Goal: Transaction & Acquisition: Purchase product/service

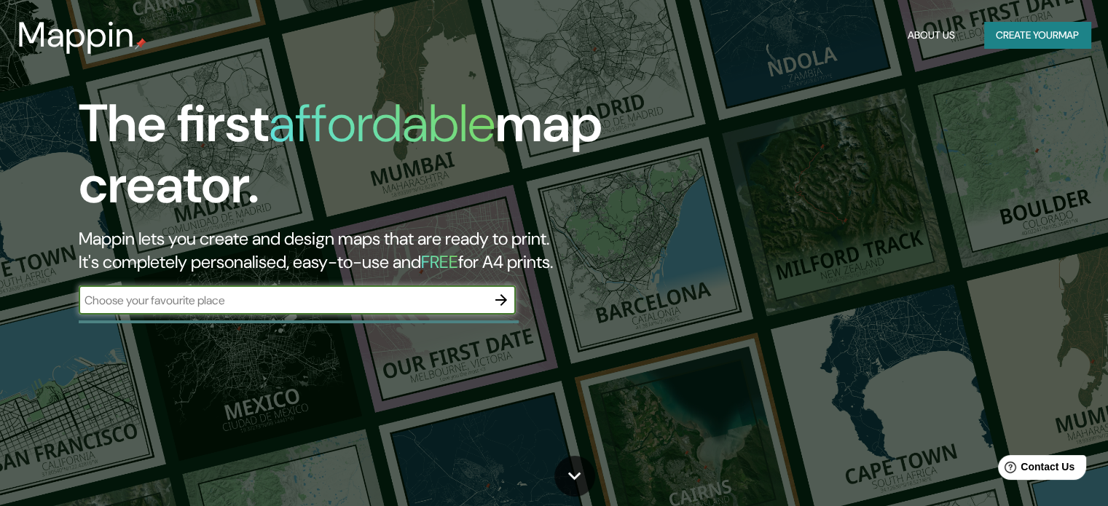
click at [396, 296] on input "text" at bounding box center [283, 300] width 408 height 17
type input "museo de cultura peruana"
click at [483, 287] on div "museo de cultura peruana ​" at bounding box center [297, 299] width 437 height 29
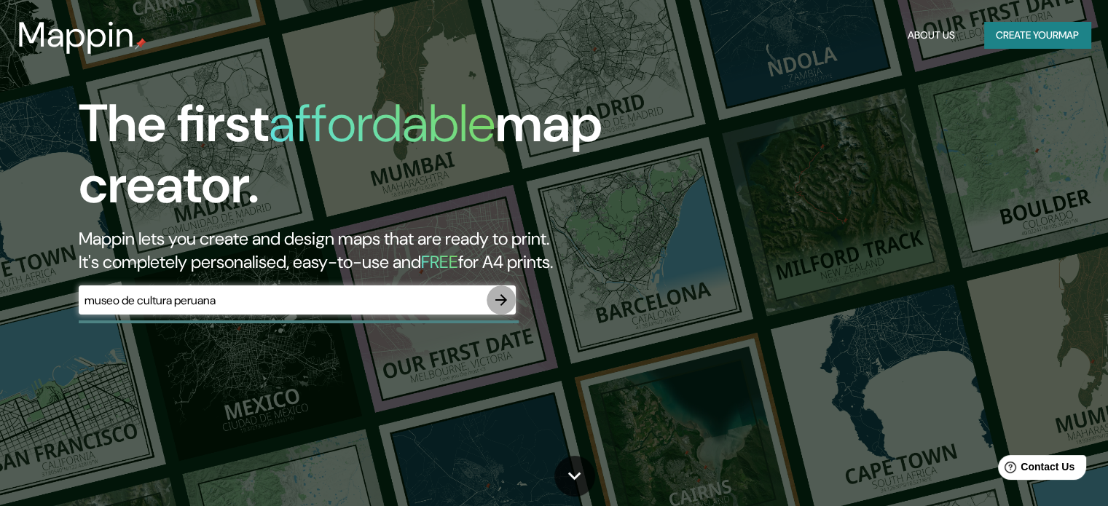
click at [508, 295] on icon "button" at bounding box center [500, 299] width 17 height 17
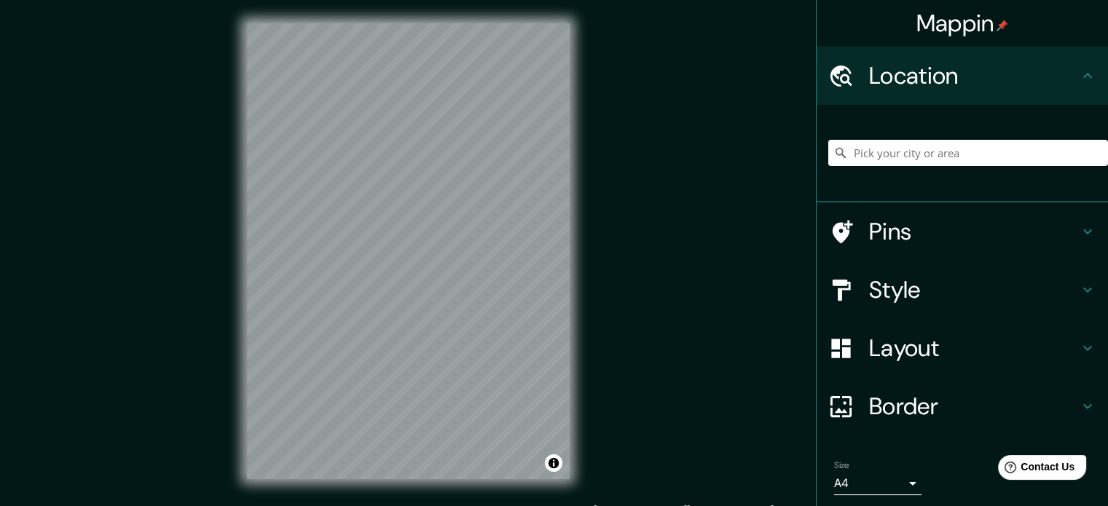
click at [1066, 286] on h4 "Style" at bounding box center [974, 289] width 210 height 29
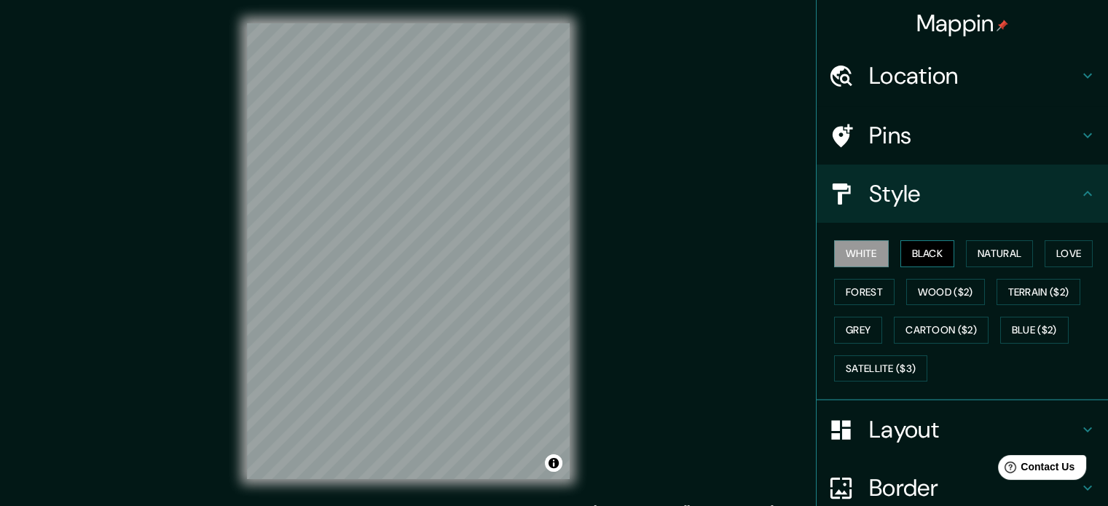
click at [932, 261] on button "Black" at bounding box center [927, 253] width 55 height 27
click at [860, 261] on button "White" at bounding box center [861, 253] width 55 height 27
click at [880, 374] on button "Satellite ($3)" at bounding box center [880, 368] width 93 height 27
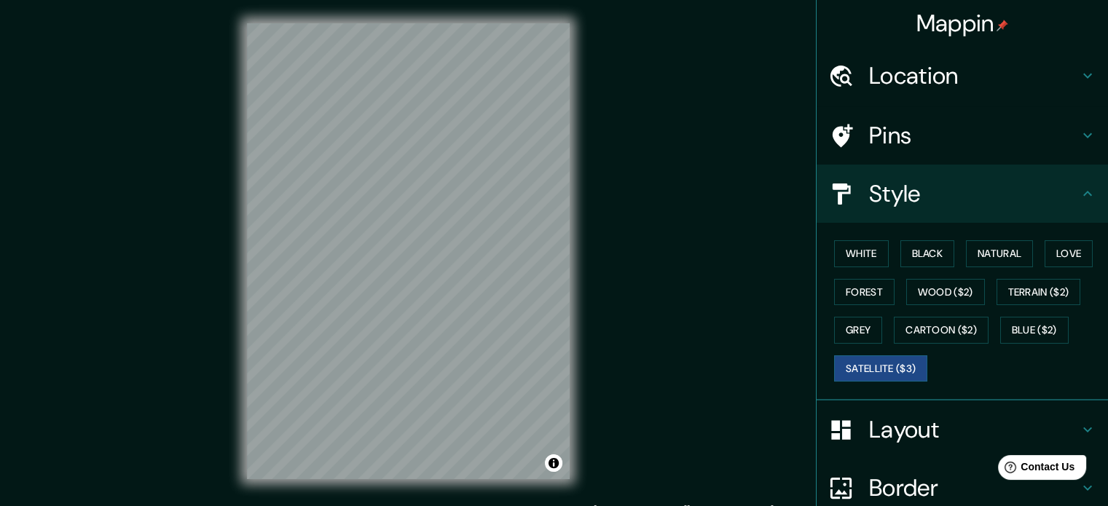
click at [614, 221] on div "Mappin Location Pins Style White Black Natural Love Forest Wood ($2) Terrain ($…" at bounding box center [554, 263] width 1108 height 526
click at [1033, 334] on button "Blue ($2)" at bounding box center [1034, 330] width 68 height 27
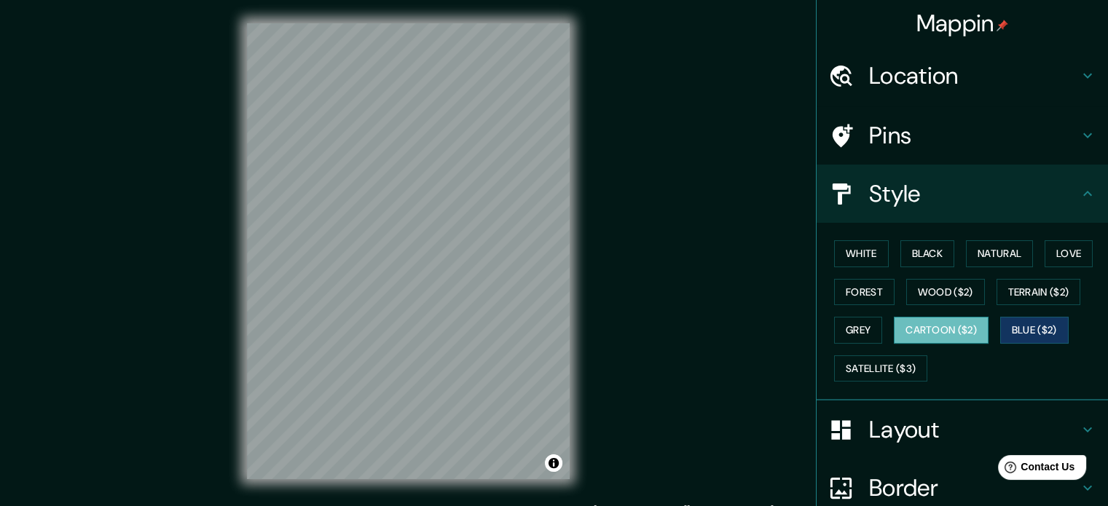
click at [943, 329] on button "Cartoon ($2)" at bounding box center [941, 330] width 95 height 27
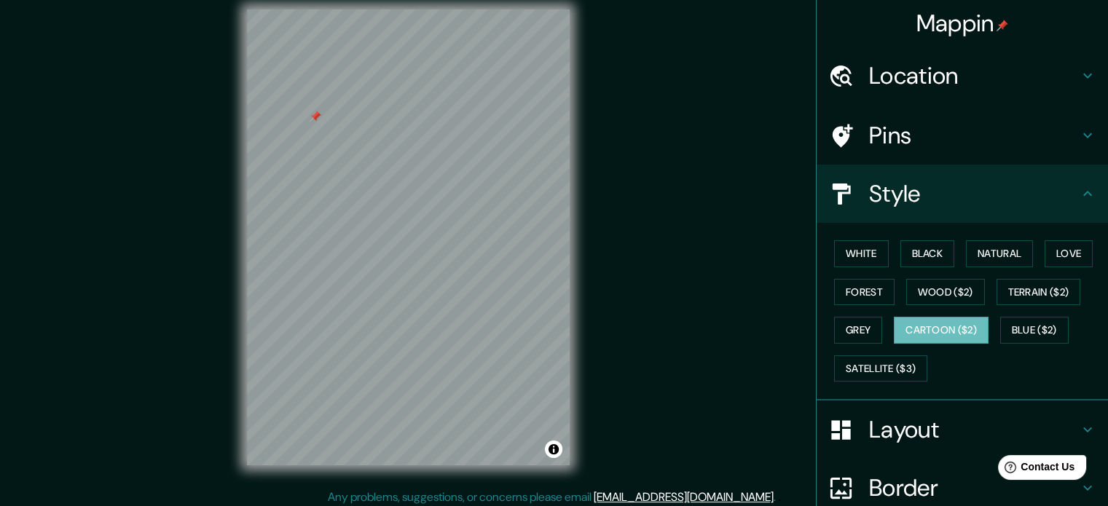
scroll to position [19, 0]
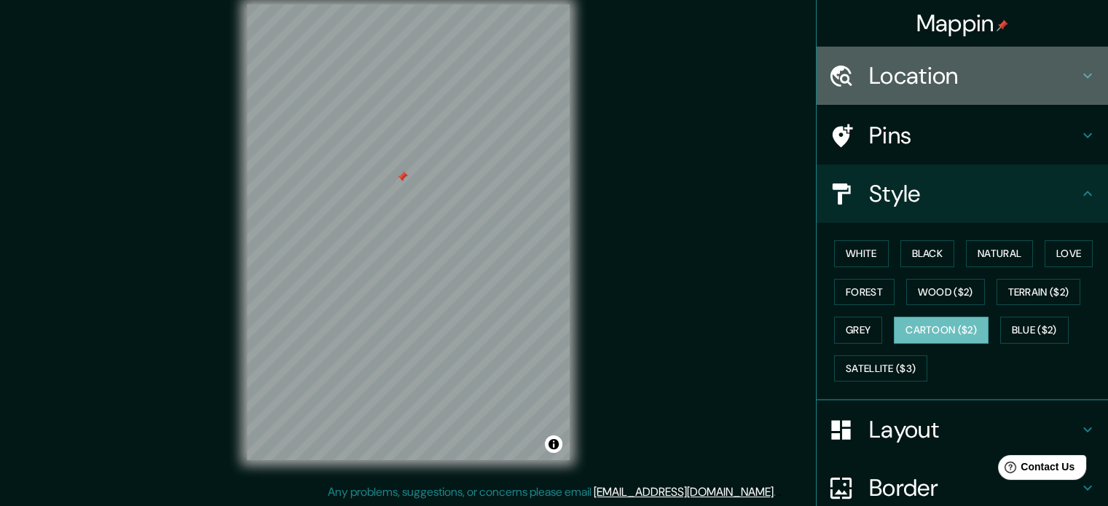
click at [927, 78] on h4 "Location" at bounding box center [974, 75] width 210 height 29
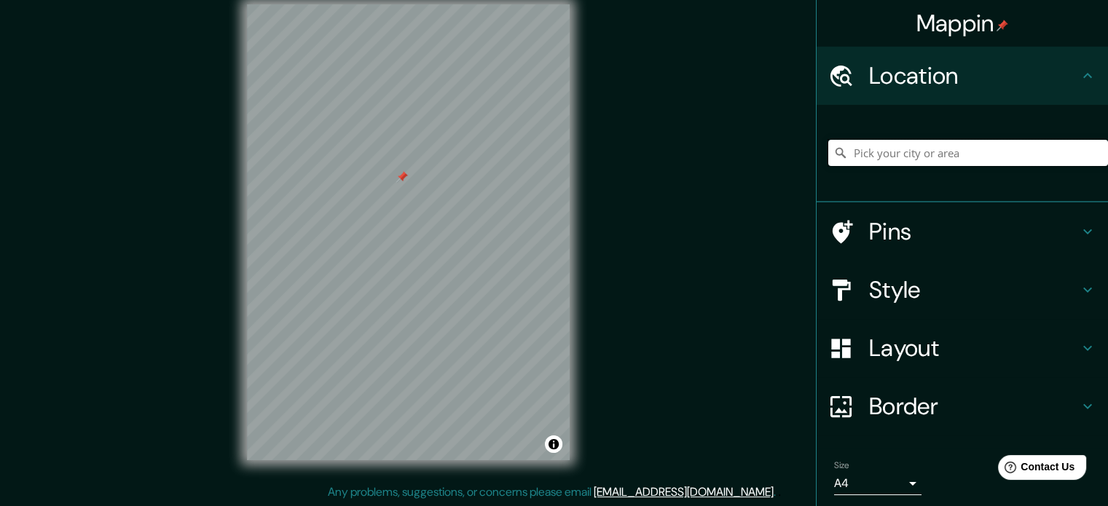
click at [881, 154] on input "Pick your city or area" at bounding box center [968, 153] width 280 height 26
click at [398, 2] on div "© Mapbox © OpenStreetMap Improve this map" at bounding box center [408, 232] width 369 height 502
click at [1022, 143] on input "Pick your city or area" at bounding box center [968, 153] width 280 height 26
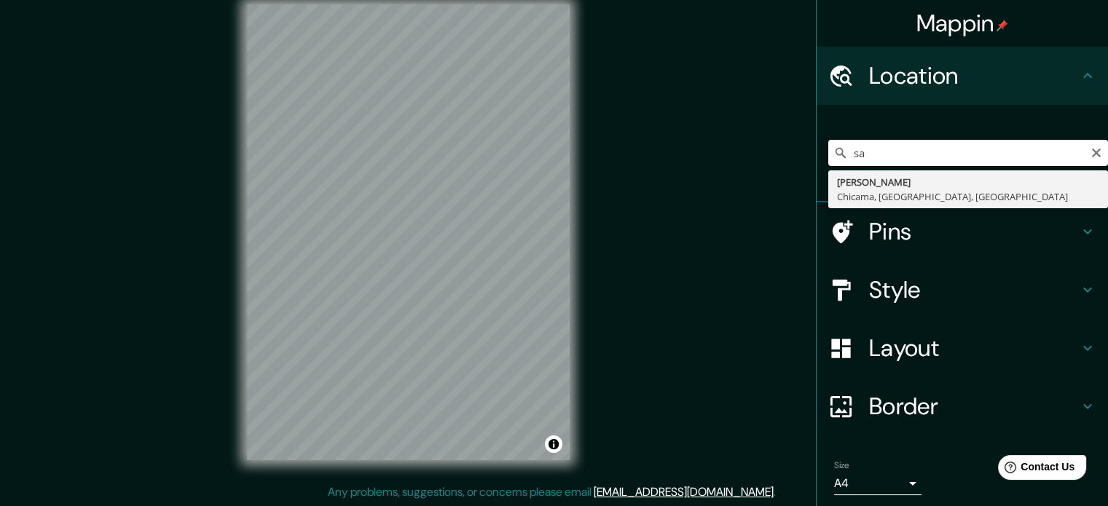
type input "s"
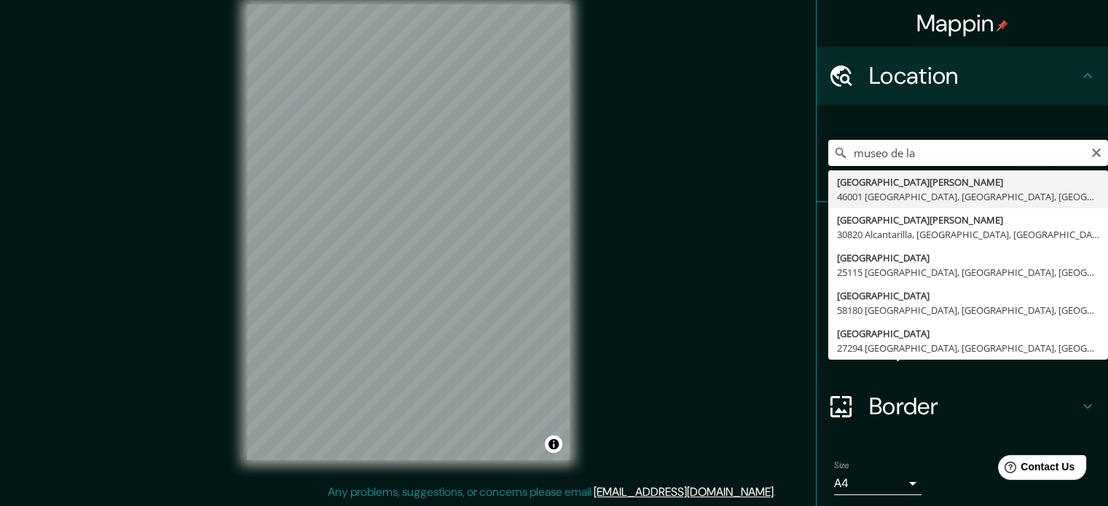
type input "museo de la"
click at [1094, 152] on input "museo de la" at bounding box center [968, 153] width 280 height 26
click at [1090, 148] on icon "Clear" at bounding box center [1096, 153] width 12 height 12
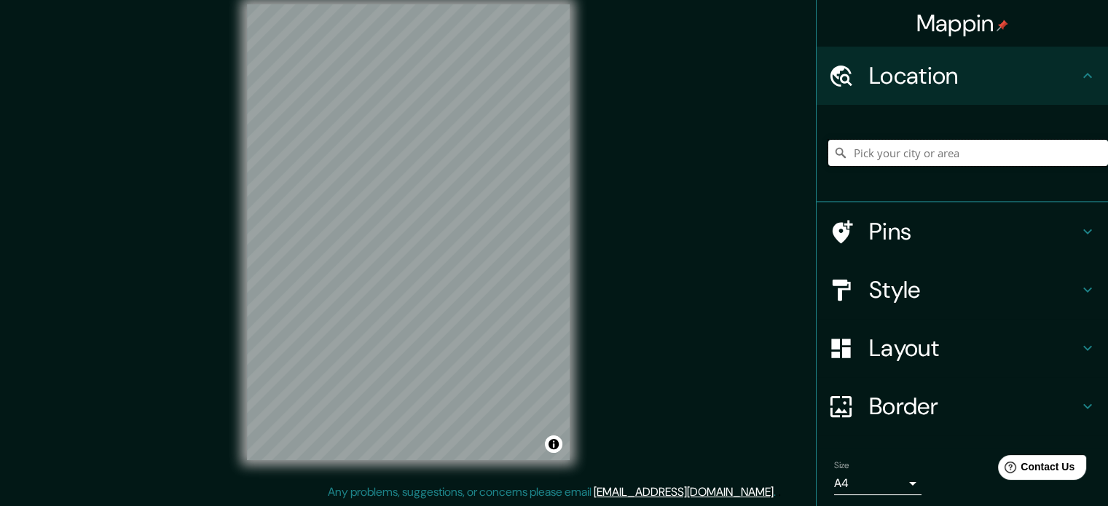
paste input "Av. Alfonso Ugarte 650, Lima 15082"
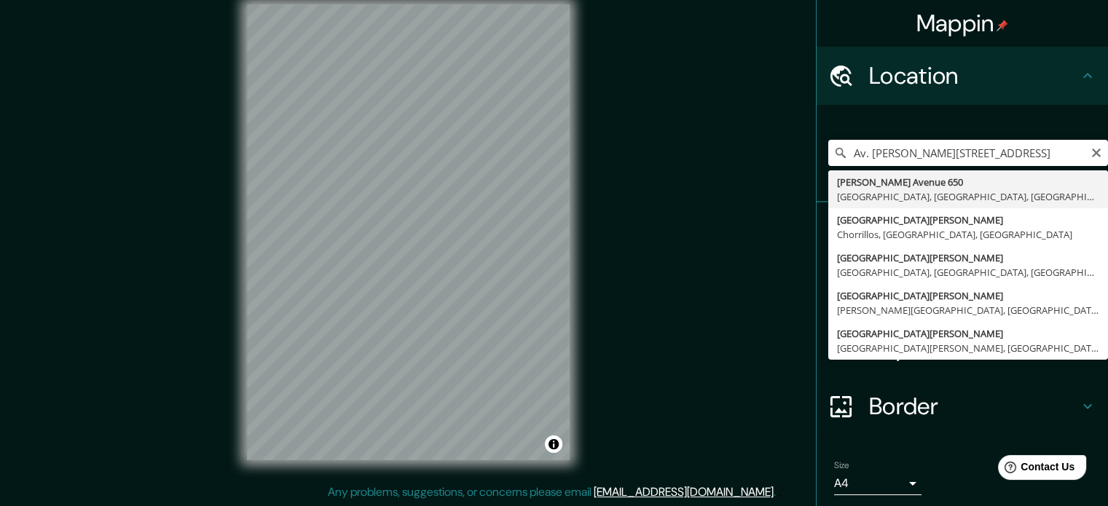
type input "Alfonso Ugarte Avenue 650, Lima, Lima Province, Peru"
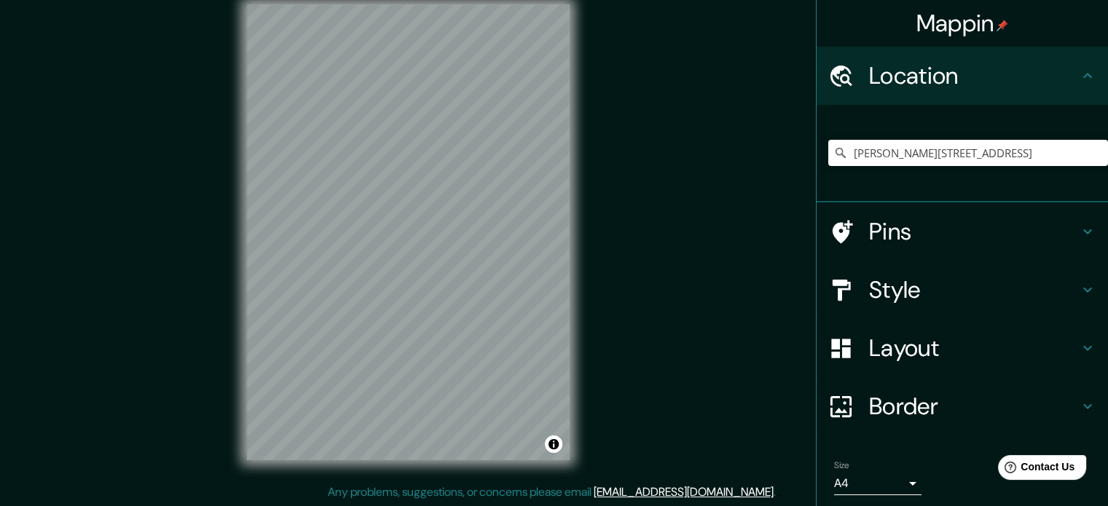
click at [888, 238] on h4 "Pins" at bounding box center [974, 231] width 210 height 29
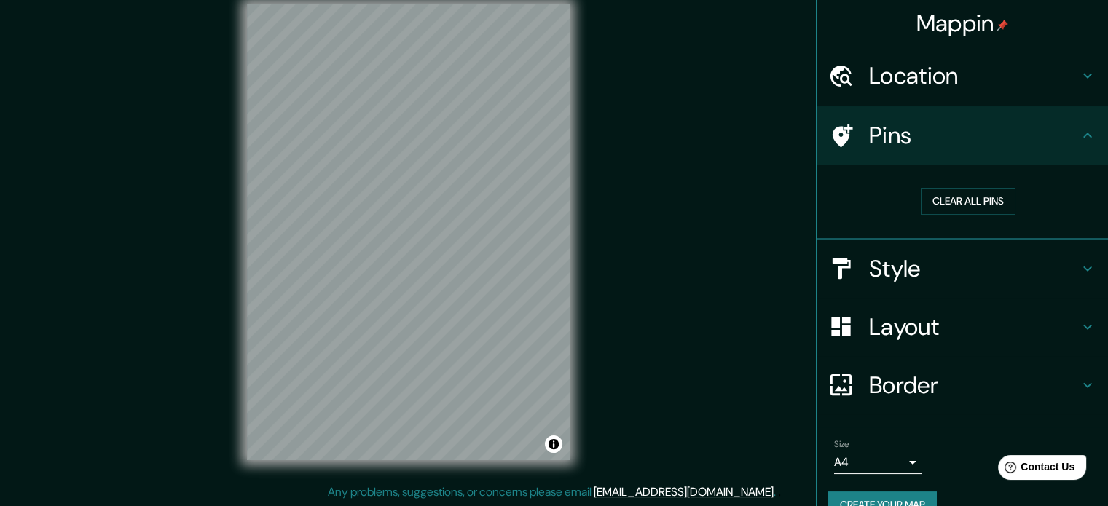
click at [888, 272] on h4 "Style" at bounding box center [974, 268] width 210 height 29
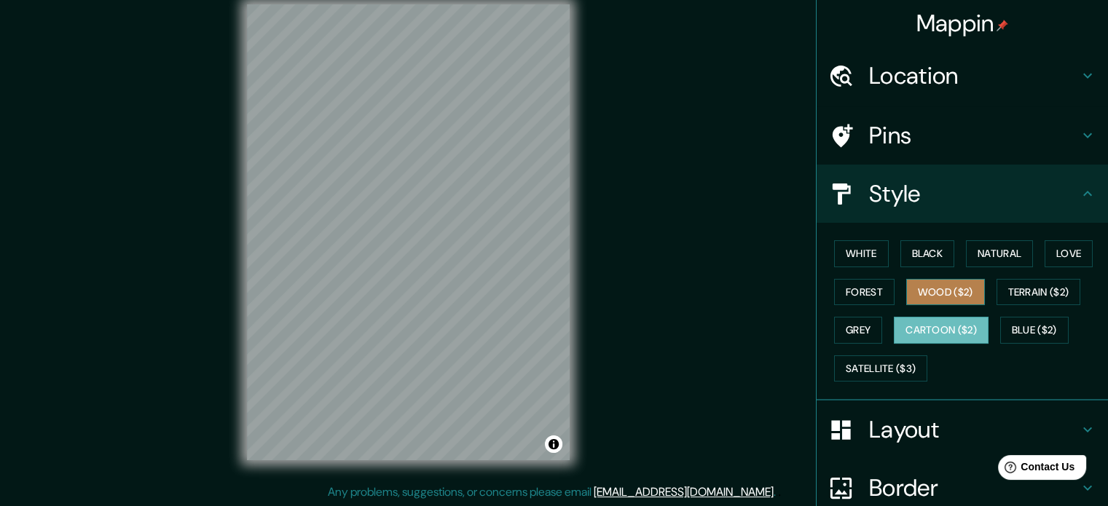
click at [937, 287] on button "Wood ($2)" at bounding box center [945, 292] width 79 height 27
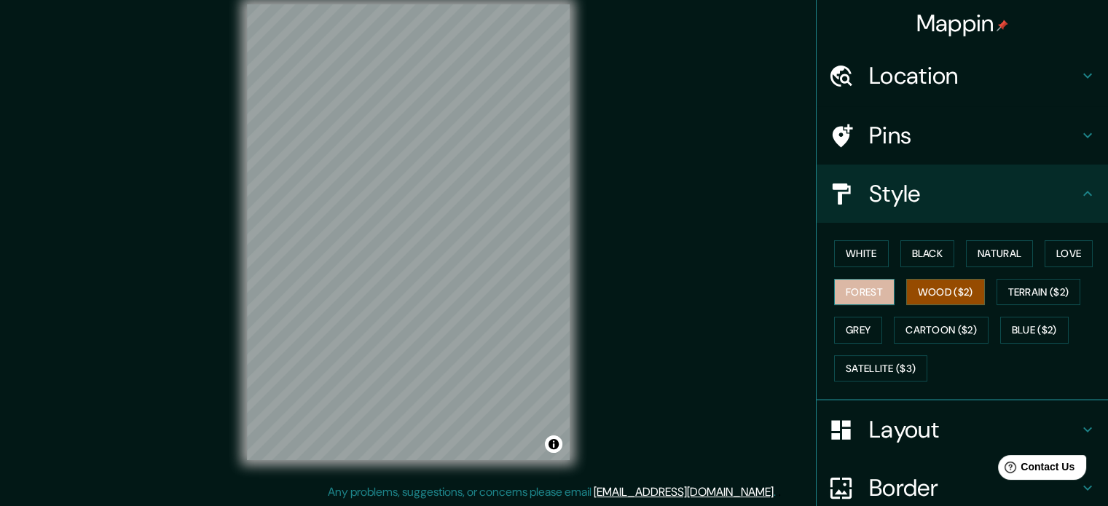
click at [856, 291] on button "Forest" at bounding box center [864, 292] width 60 height 27
click at [1057, 253] on button "Love" at bounding box center [1068, 253] width 48 height 27
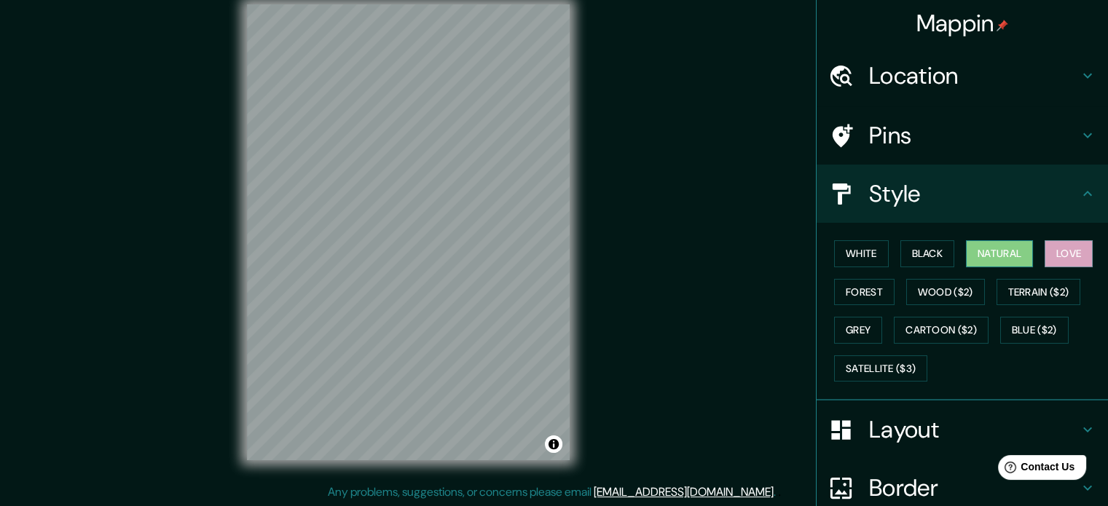
click at [1025, 248] on button "Natural" at bounding box center [999, 253] width 67 height 27
click at [905, 252] on button "Black" at bounding box center [927, 253] width 55 height 27
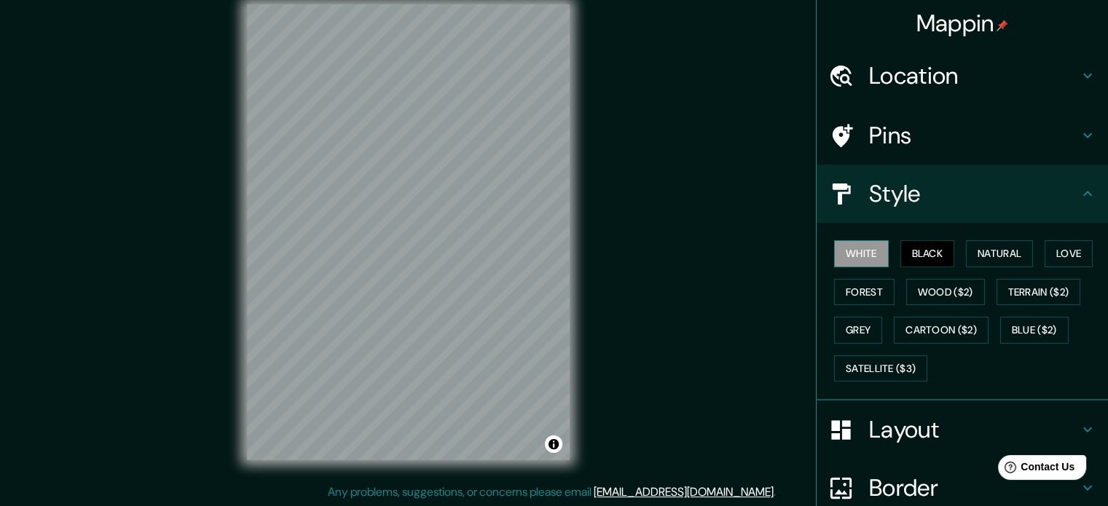
click at [852, 254] on button "White" at bounding box center [861, 253] width 55 height 27
click at [845, 343] on div "White Black Natural Love Forest Wood ($2) Terrain ($2) Grey Cartoon ($2) Blue (…" at bounding box center [968, 310] width 280 height 153
click at [845, 327] on button "Grey" at bounding box center [858, 330] width 48 height 27
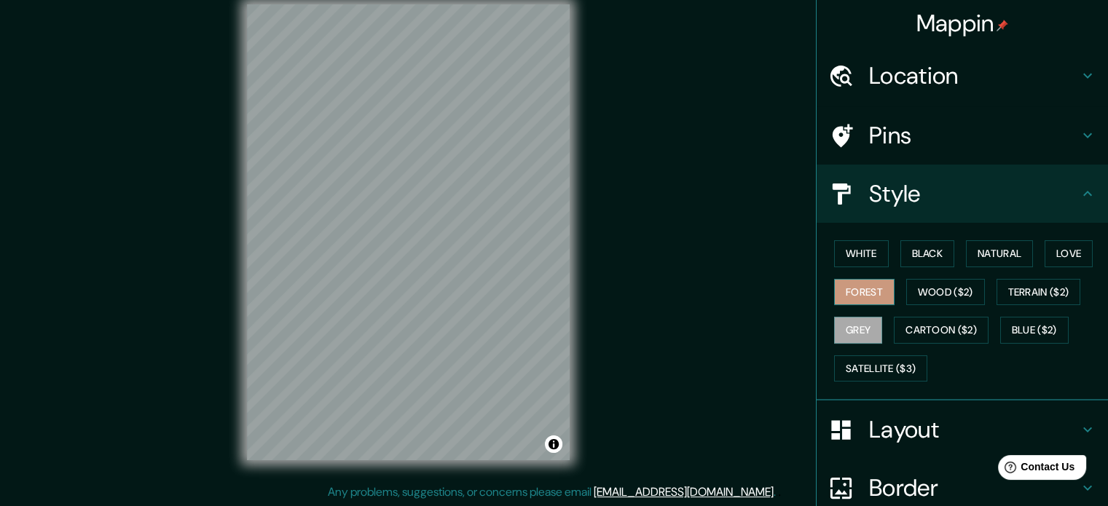
click at [853, 291] on button "Forest" at bounding box center [864, 292] width 60 height 27
click at [848, 254] on button "White" at bounding box center [861, 253] width 55 height 27
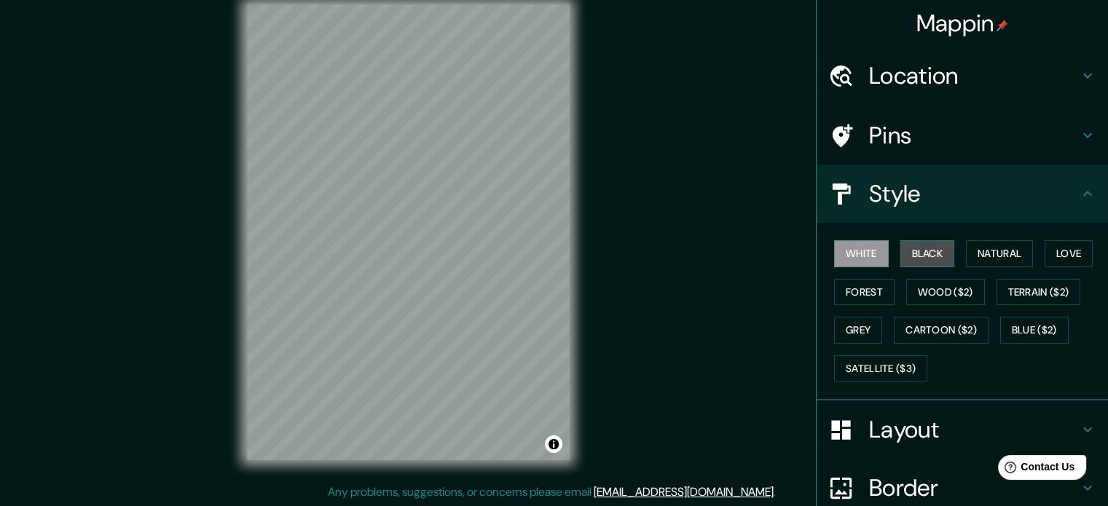
click at [944, 249] on button "Black" at bounding box center [927, 253] width 55 height 27
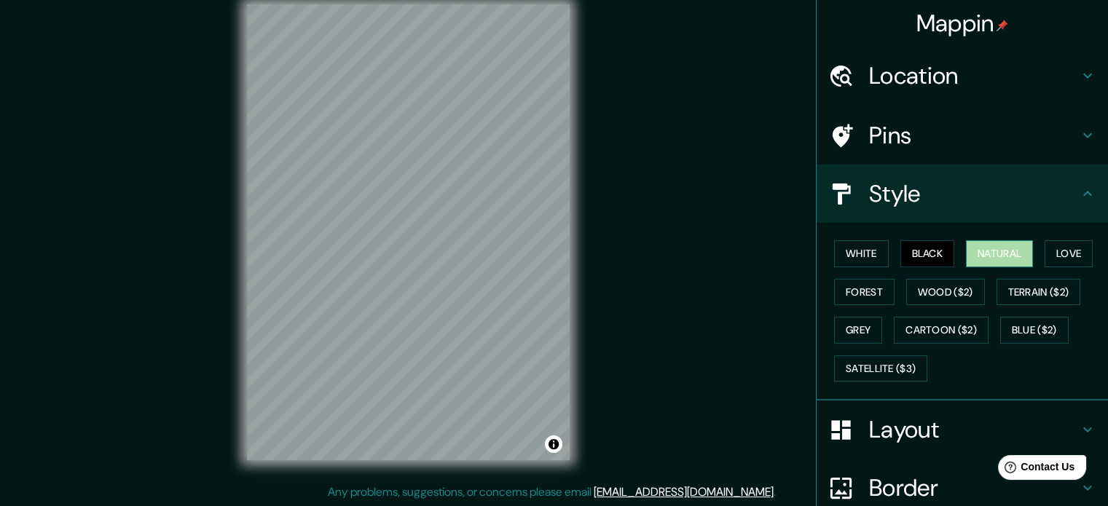
click at [974, 247] on button "Natural" at bounding box center [999, 253] width 67 height 27
click at [1044, 245] on button "Love" at bounding box center [1068, 253] width 48 height 27
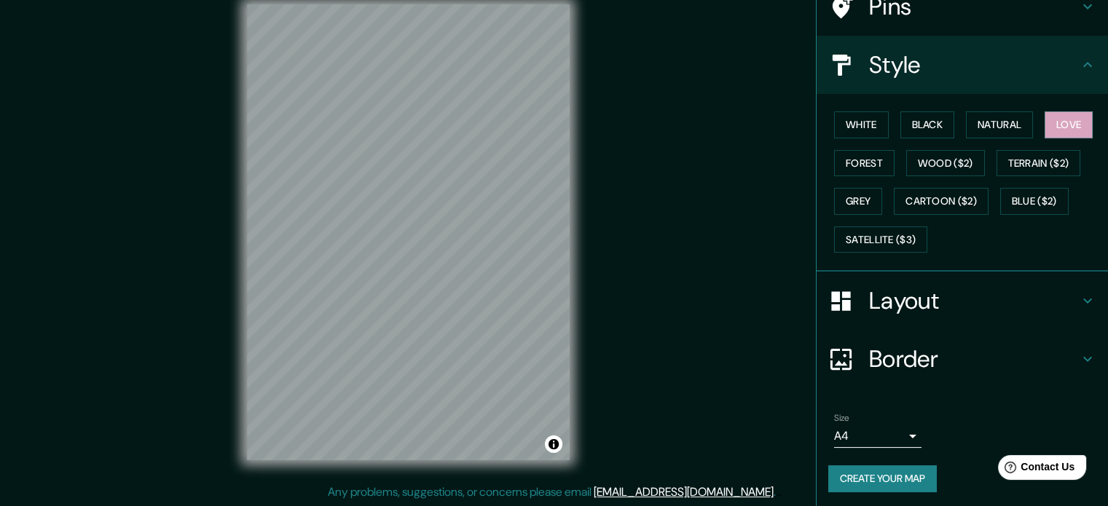
scroll to position [130, 0]
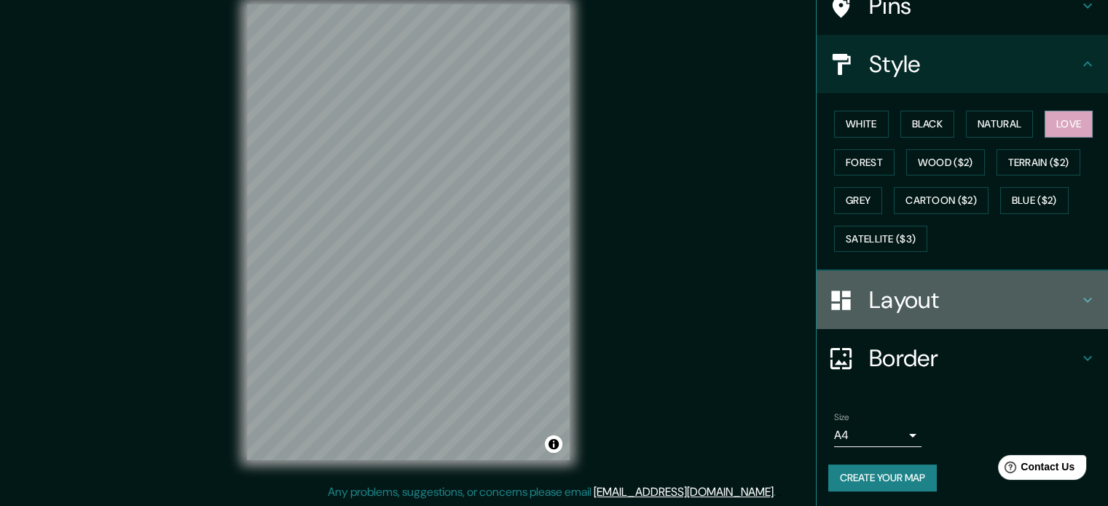
click at [957, 301] on h4 "Layout" at bounding box center [974, 299] width 210 height 29
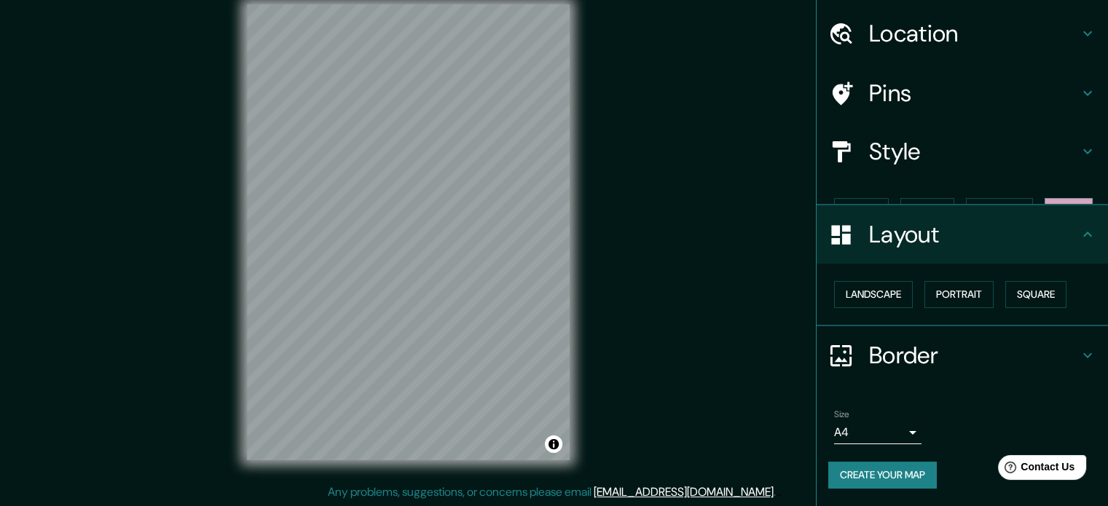
scroll to position [16, 0]
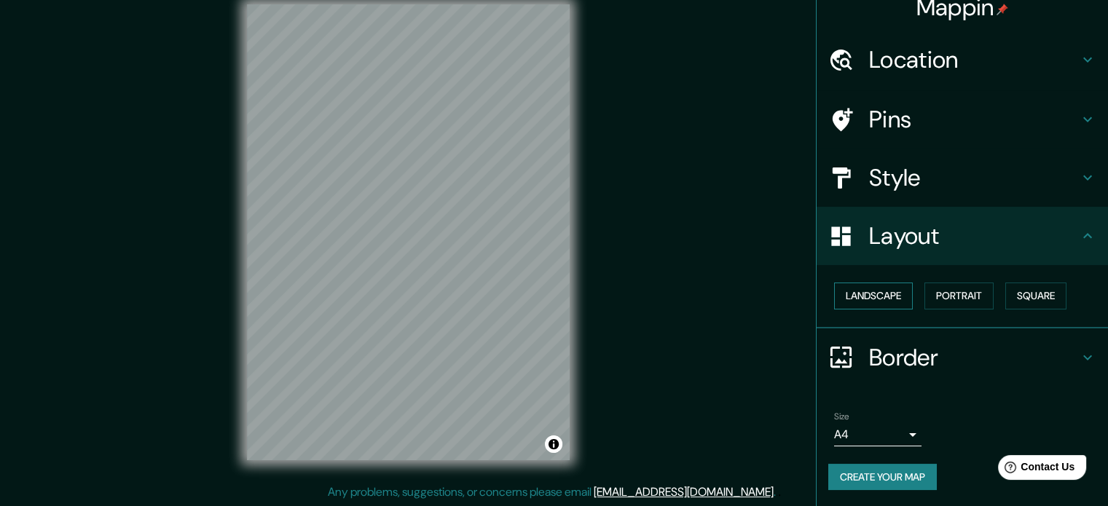
click at [853, 296] on button "Landscape" at bounding box center [873, 296] width 79 height 27
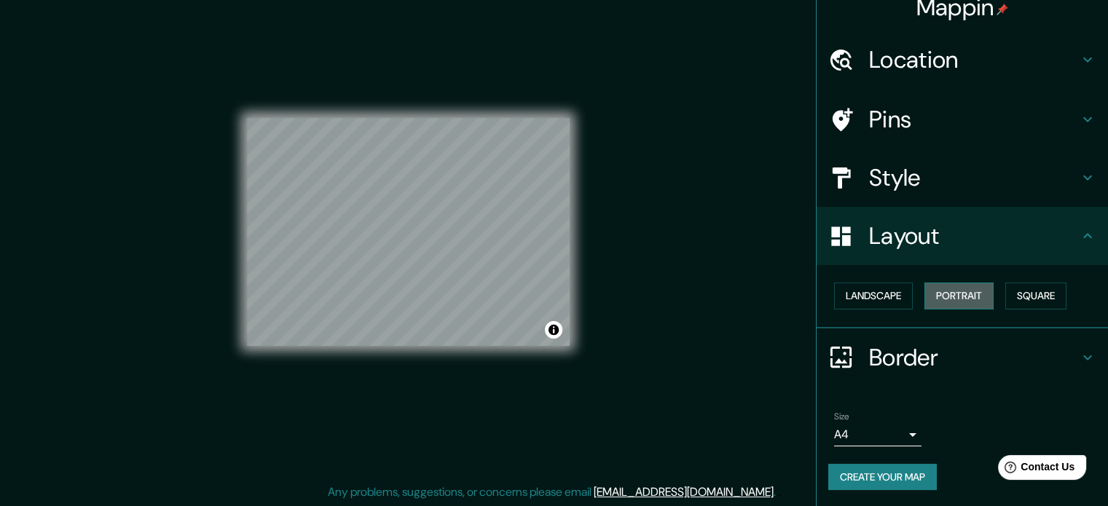
click at [944, 300] on button "Portrait" at bounding box center [958, 296] width 69 height 27
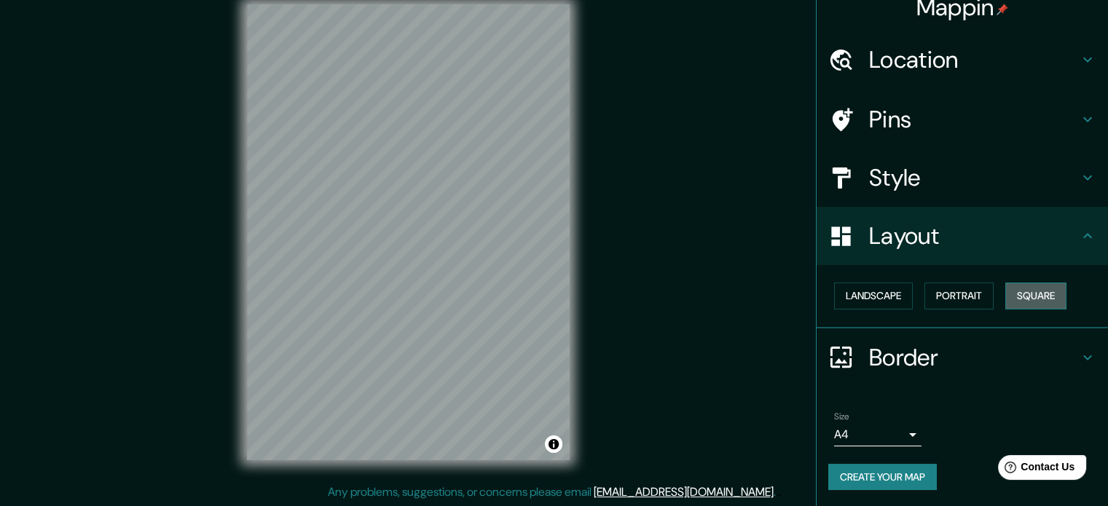
click at [1023, 290] on button "Square" at bounding box center [1035, 296] width 61 height 27
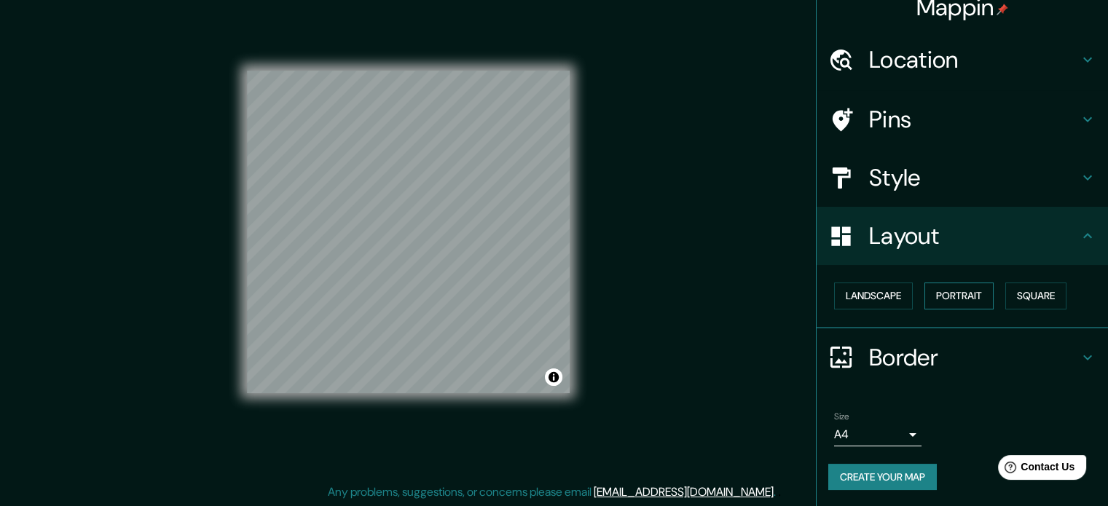
click at [949, 297] on button "Portrait" at bounding box center [958, 296] width 69 height 27
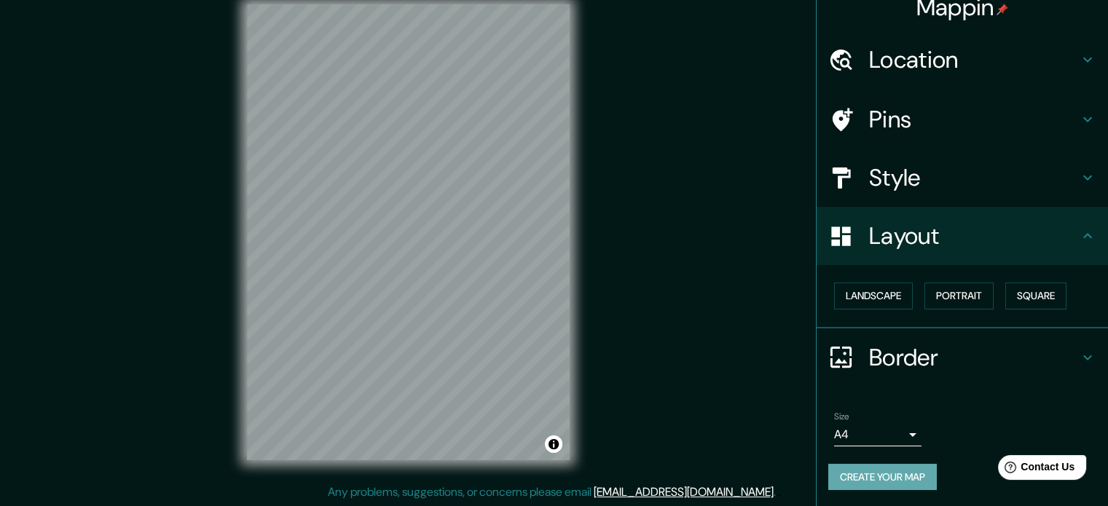
click at [873, 470] on button "Create your map" at bounding box center [882, 477] width 109 height 27
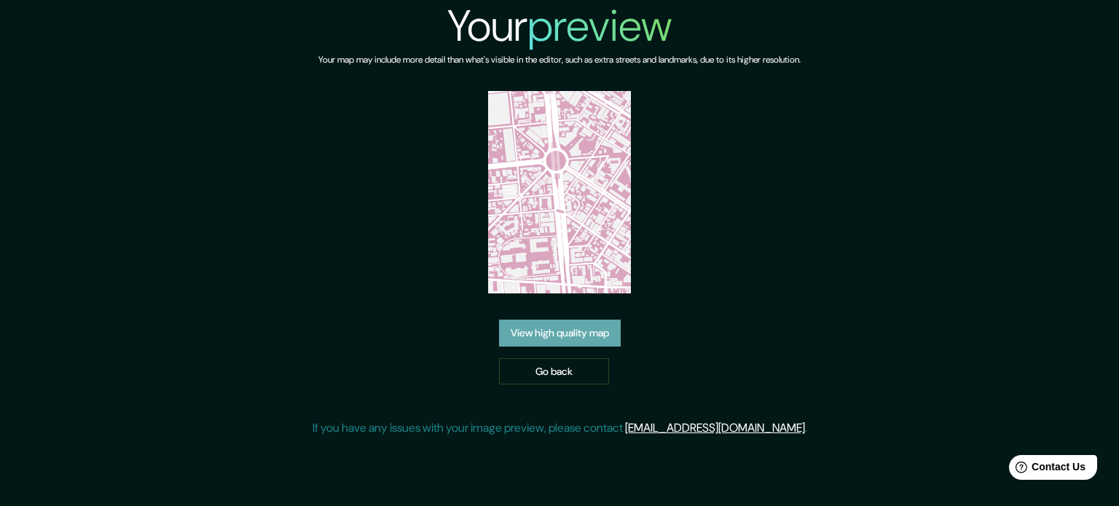
click at [572, 337] on link "View high quality map" at bounding box center [560, 333] width 122 height 27
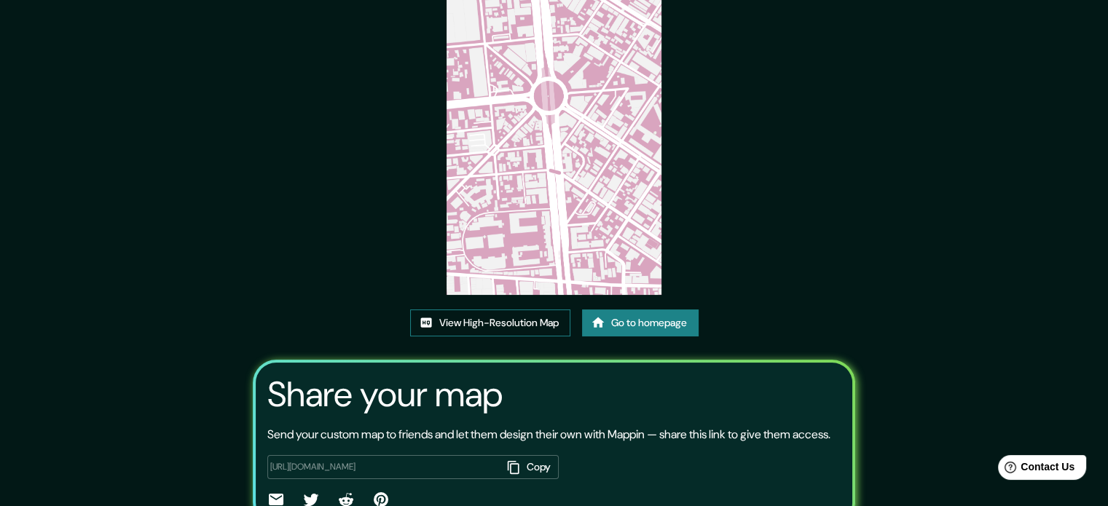
scroll to position [146, 0]
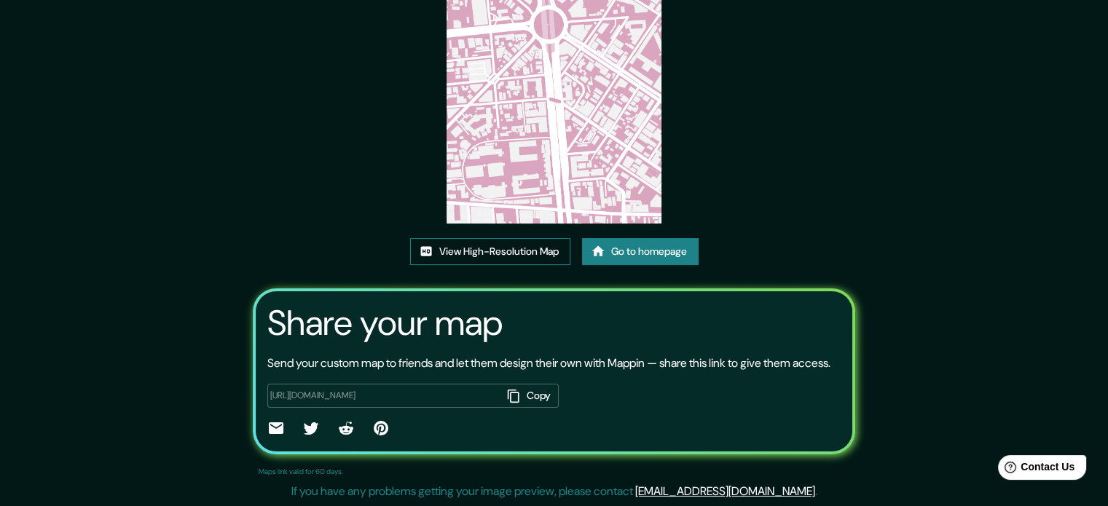
click at [504, 248] on link "View High-Resolution Map" at bounding box center [490, 251] width 160 height 27
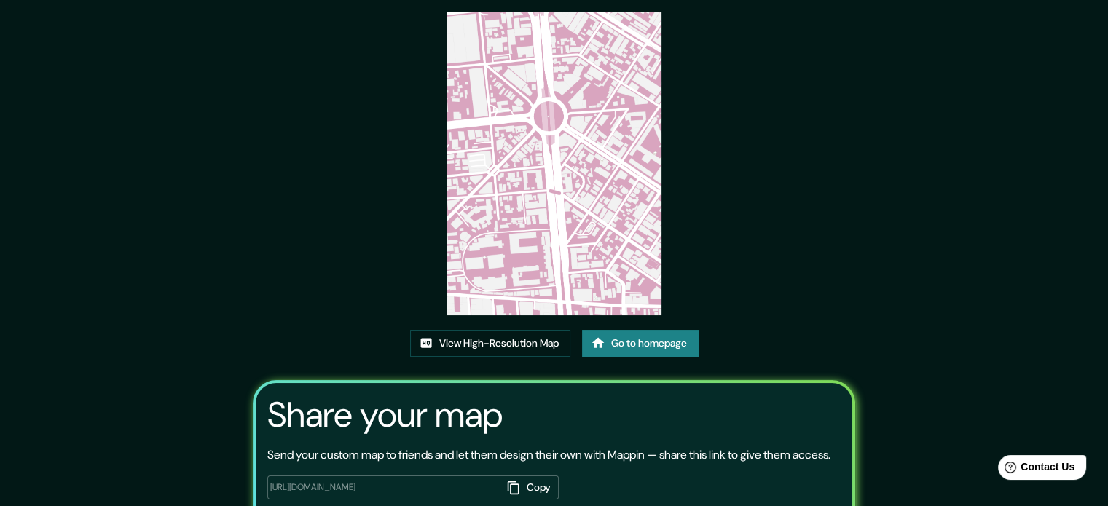
scroll to position [0, 0]
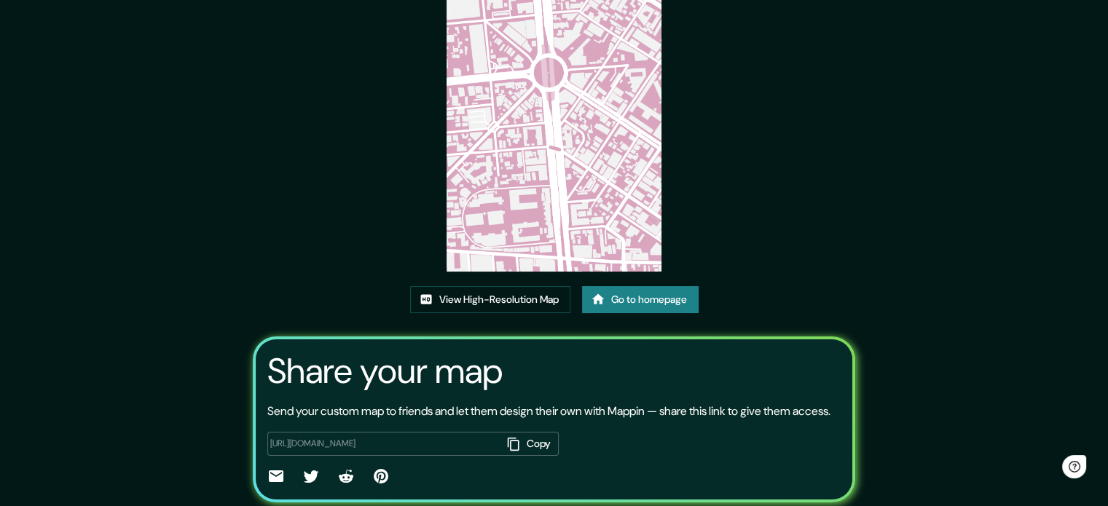
scroll to position [161, 0]
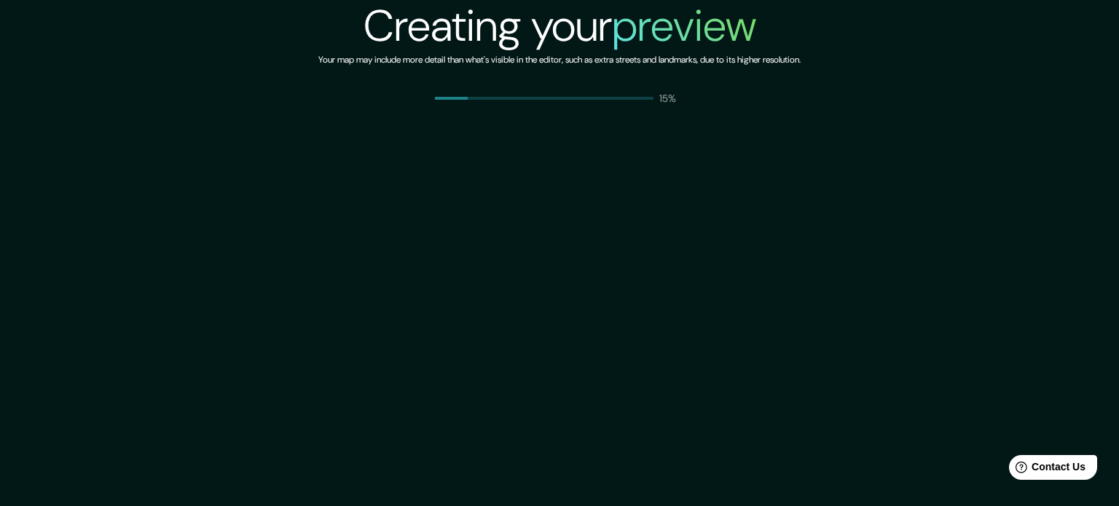
drag, startPoint x: 597, startPoint y: 28, endPoint x: 607, endPoint y: 8, distance: 22.1
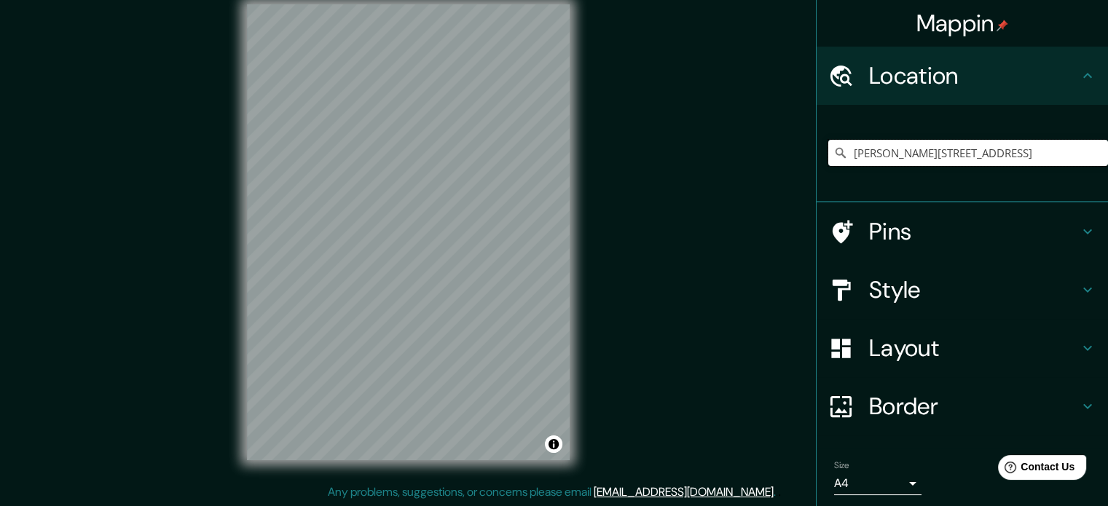
click at [877, 152] on input "[PERSON_NAME][STREET_ADDRESS]" at bounding box center [968, 153] width 280 height 26
paste input "Jr. [STREET_ADDRESS]"
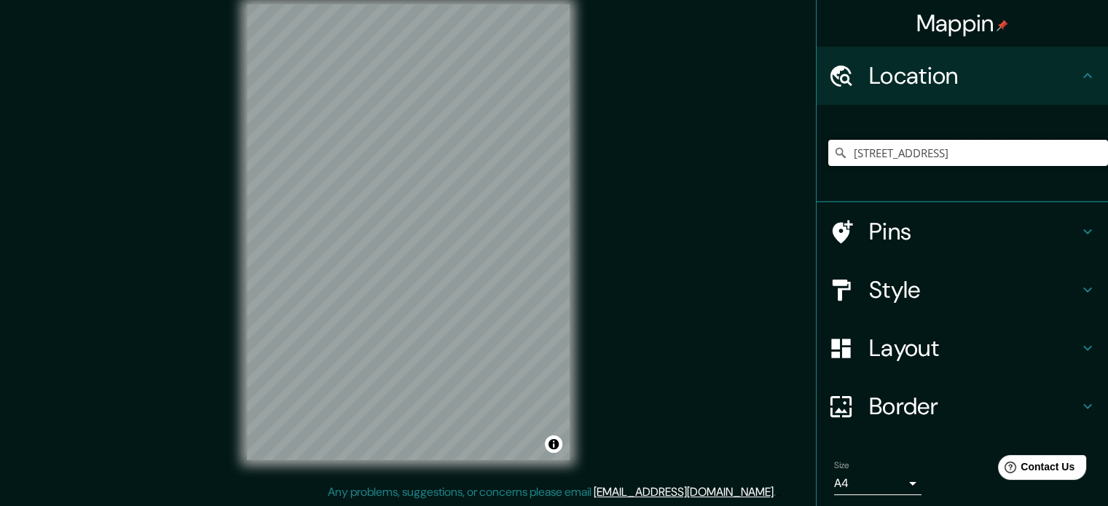
type input "[STREET_ADDRESS]"
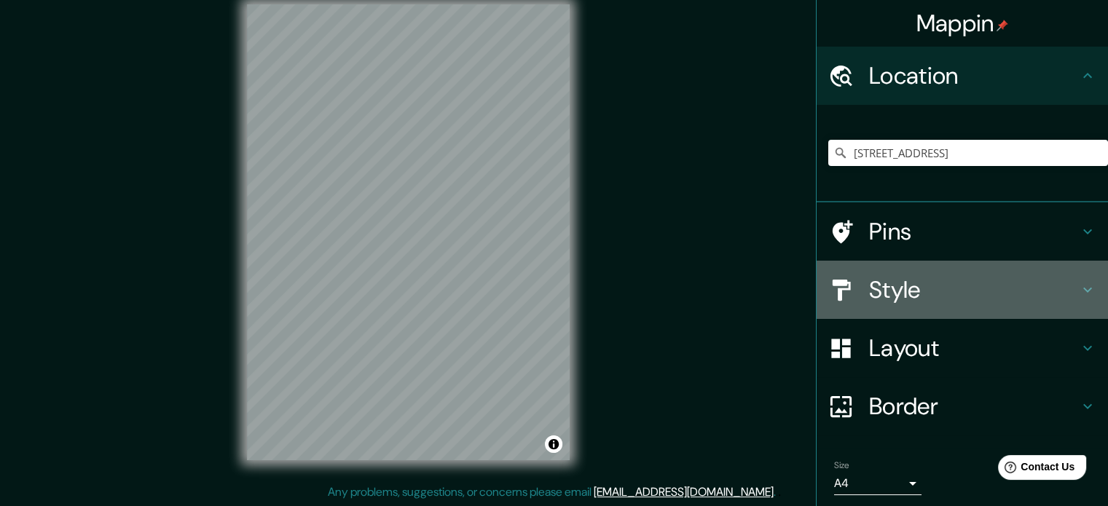
click at [869, 282] on h4 "Style" at bounding box center [974, 289] width 210 height 29
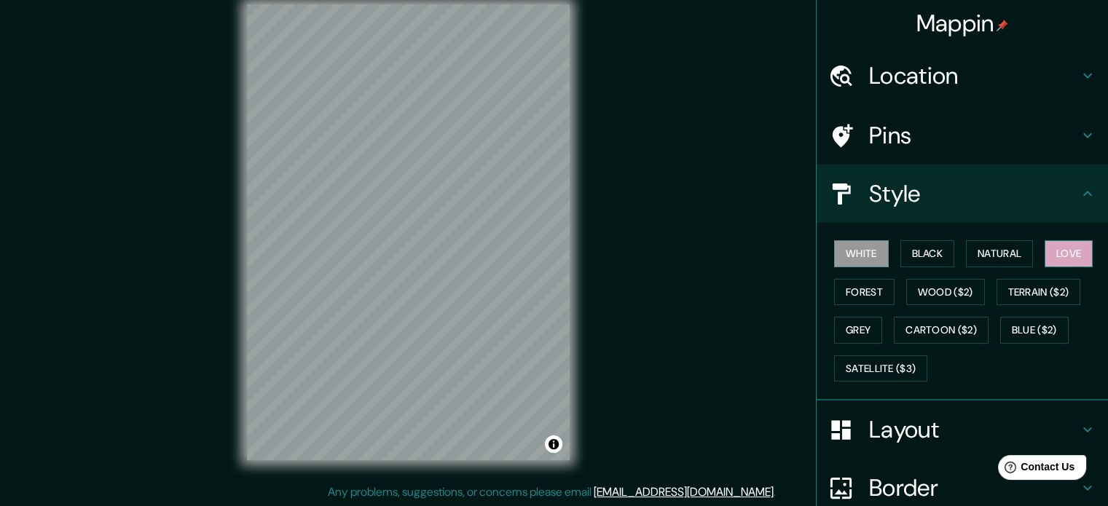
click at [1070, 253] on button "Love" at bounding box center [1068, 253] width 48 height 27
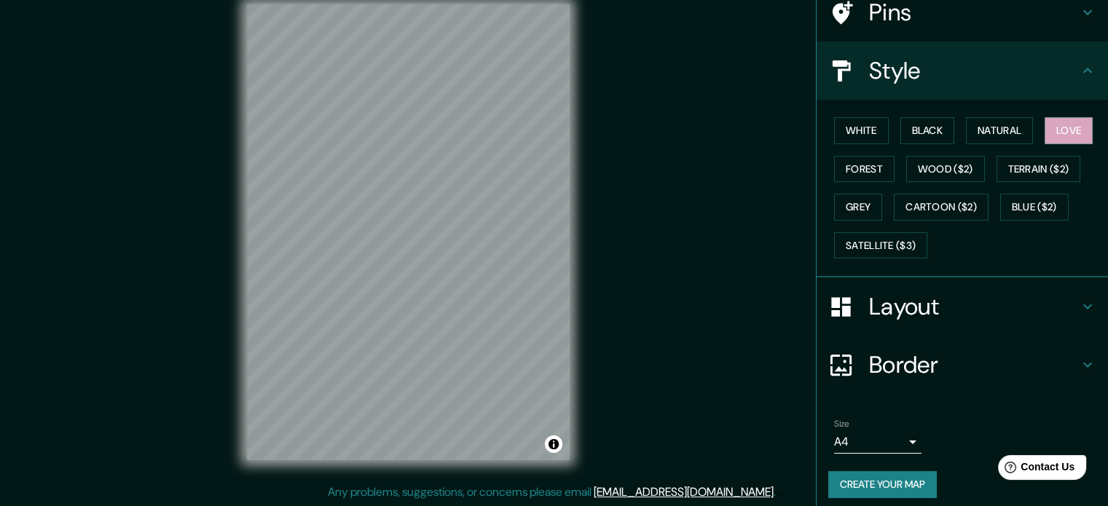
scroll to position [130, 0]
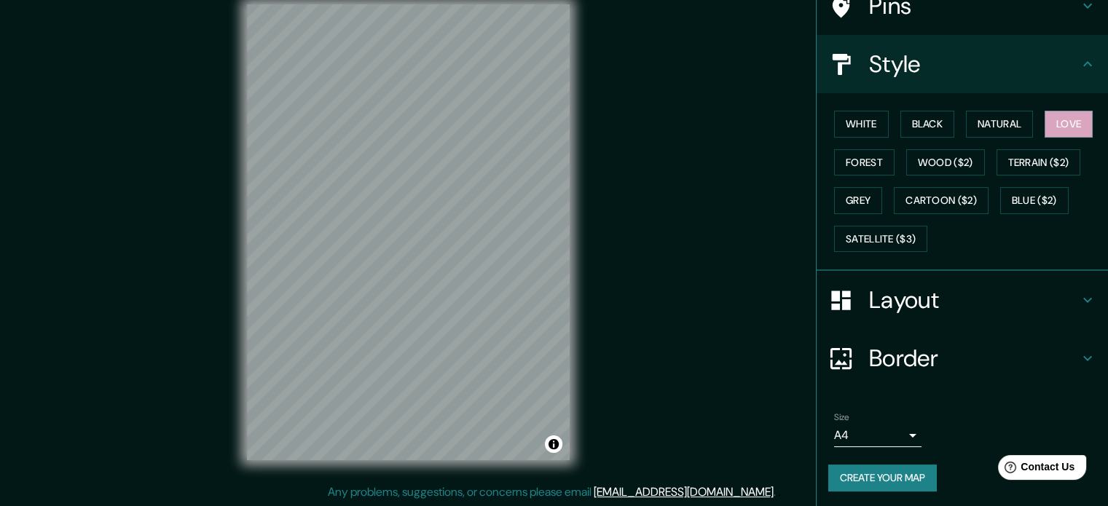
click at [884, 429] on body "Mappin Location Áncash Street 681, Lima, Lima Province, Peru Áncash Street 681 …" at bounding box center [554, 234] width 1108 height 506
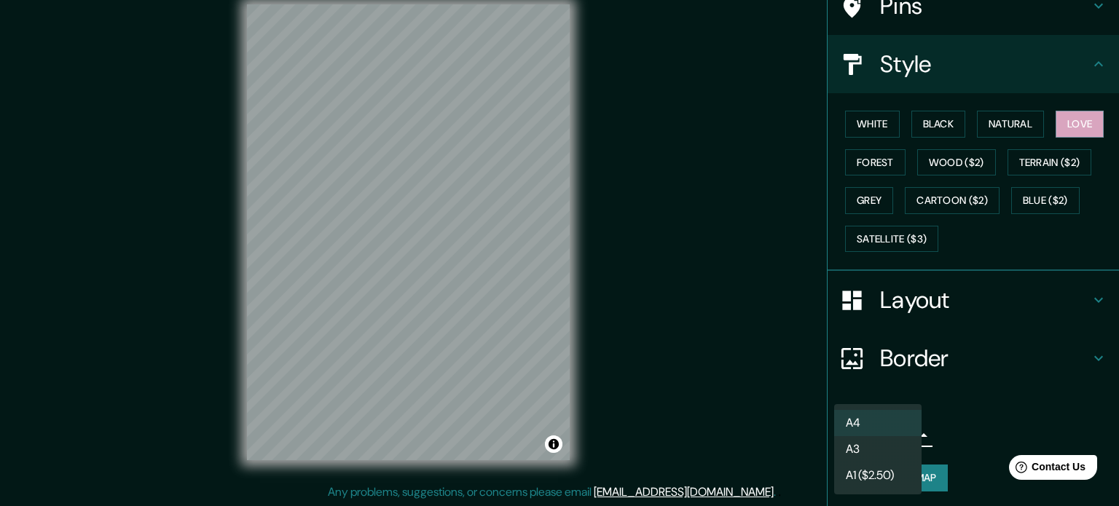
click at [941, 421] on div at bounding box center [559, 253] width 1119 height 506
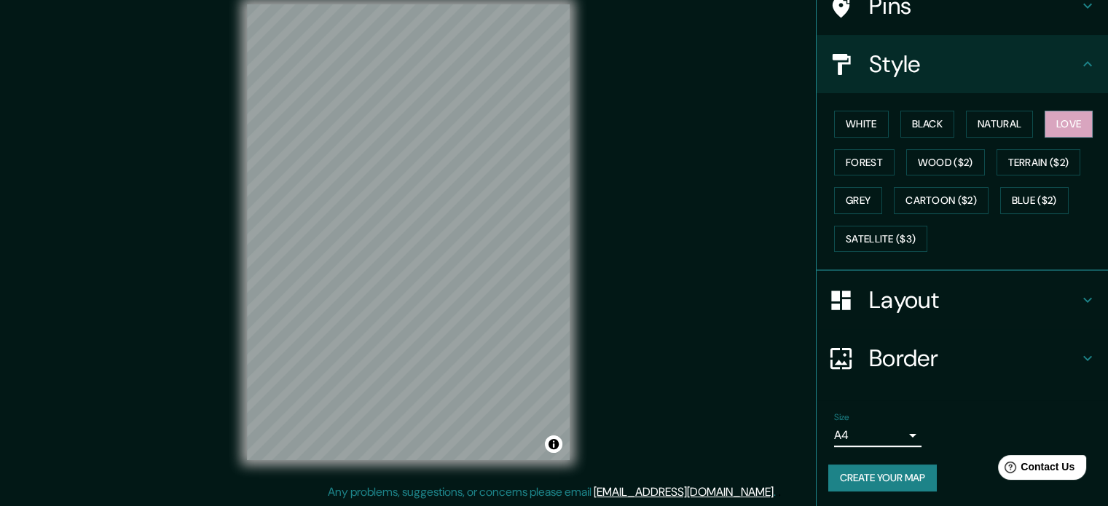
click at [894, 472] on button "Create your map" at bounding box center [882, 478] width 109 height 27
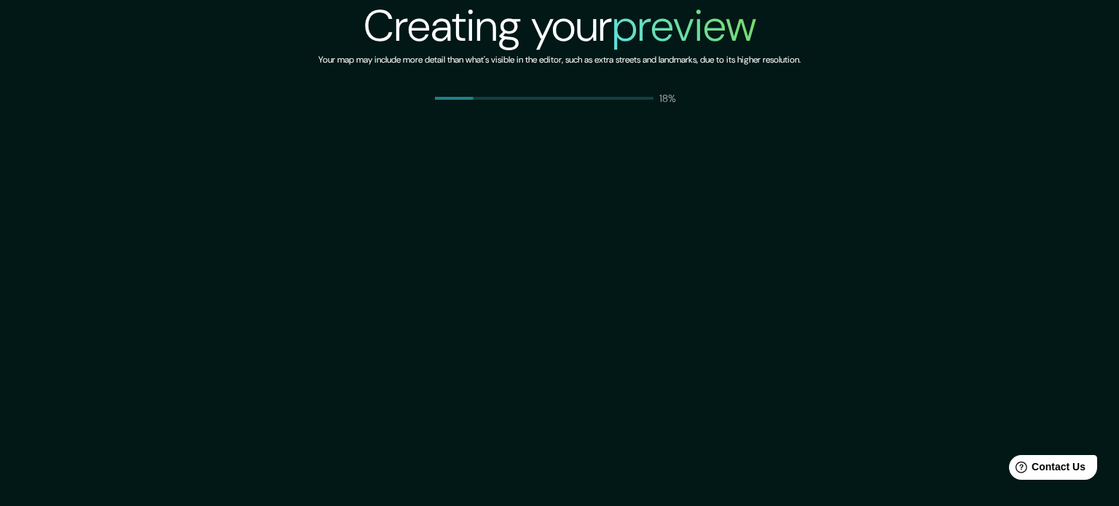
click at [966, 232] on div "Creating your preview Your map may include more detail than what's visible in t…" at bounding box center [559, 253] width 1119 height 506
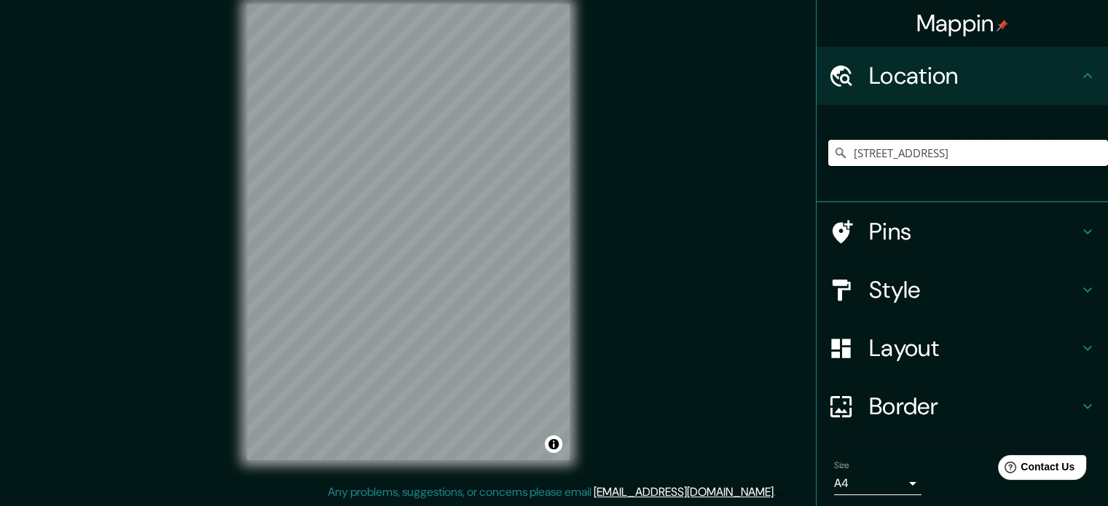
click at [895, 152] on input "[STREET_ADDRESS]" at bounding box center [968, 153] width 280 height 26
paste input "[PERSON_NAME], Lima 15001"
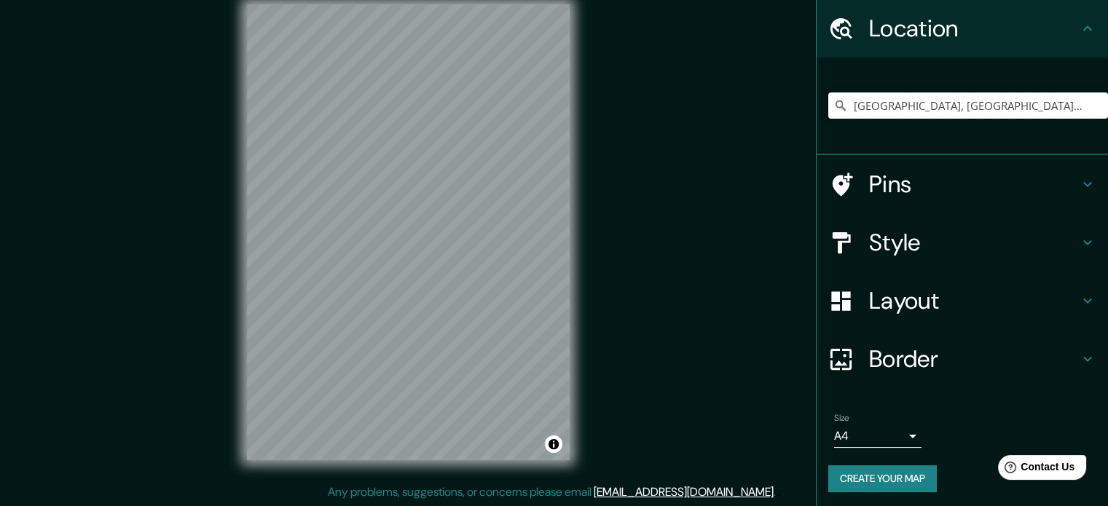
scroll to position [50, 0]
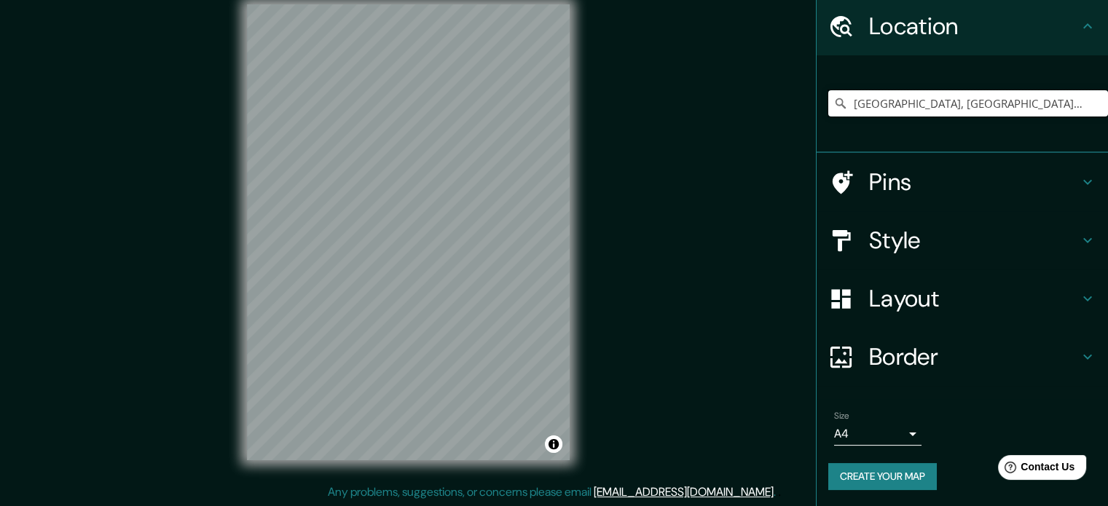
type input "[GEOGRAPHIC_DATA], [GEOGRAPHIC_DATA], [GEOGRAPHIC_DATA], [GEOGRAPHIC_DATA]"
click at [896, 232] on h4 "Style" at bounding box center [974, 240] width 210 height 29
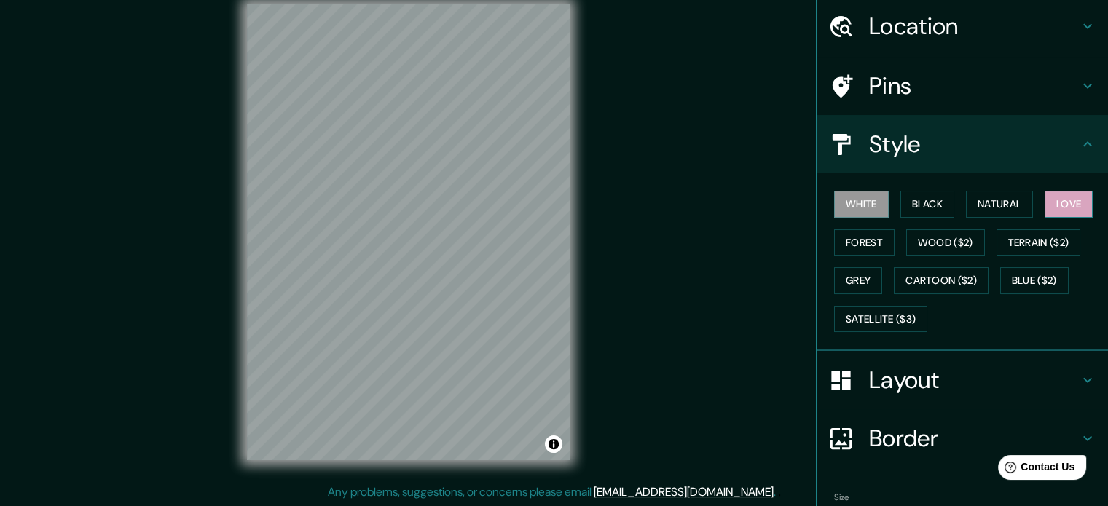
click at [1054, 203] on button "Love" at bounding box center [1068, 204] width 48 height 27
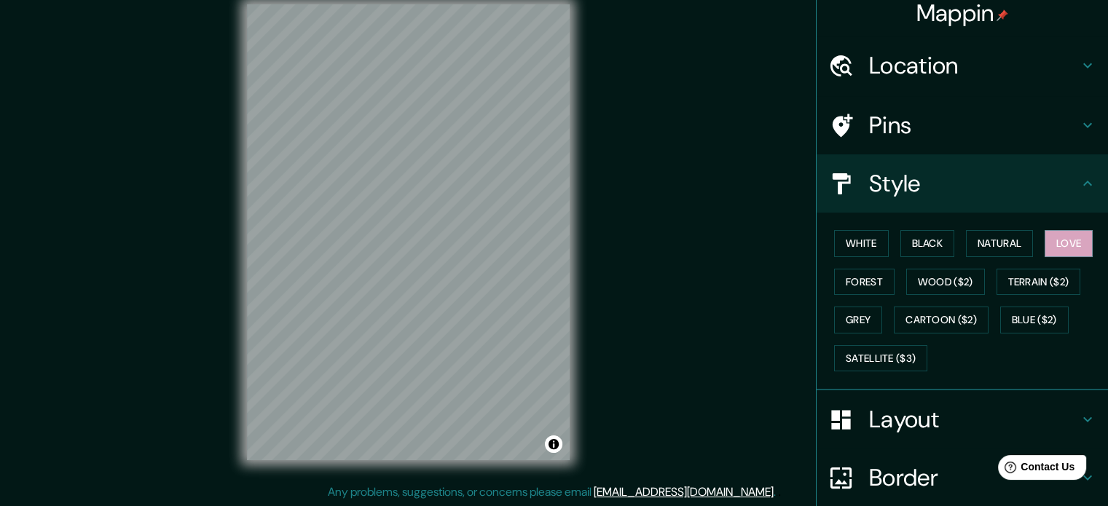
scroll to position [0, 0]
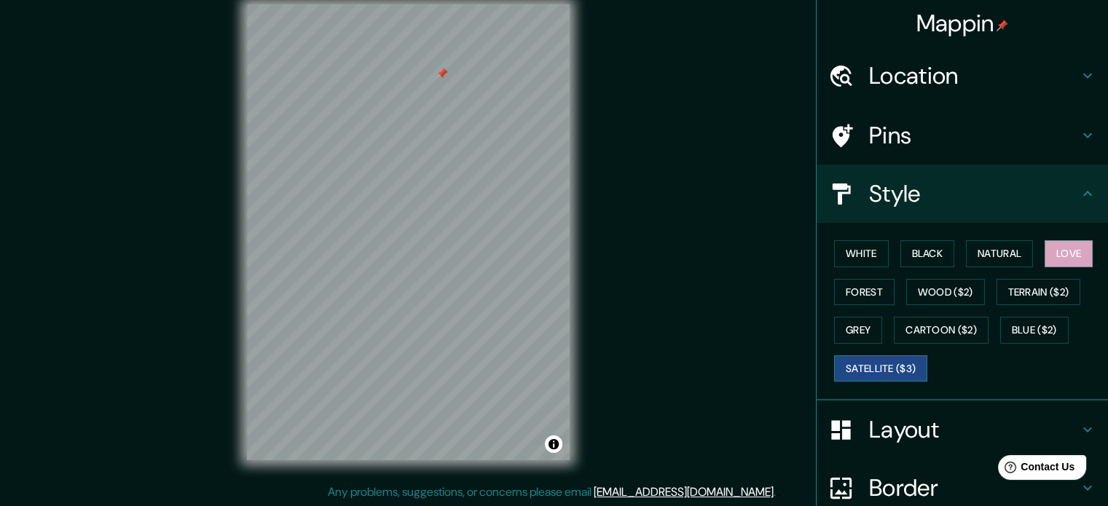
click at [843, 357] on button "Satellite ($3)" at bounding box center [880, 368] width 93 height 27
click at [1053, 250] on button "Love" at bounding box center [1068, 253] width 48 height 27
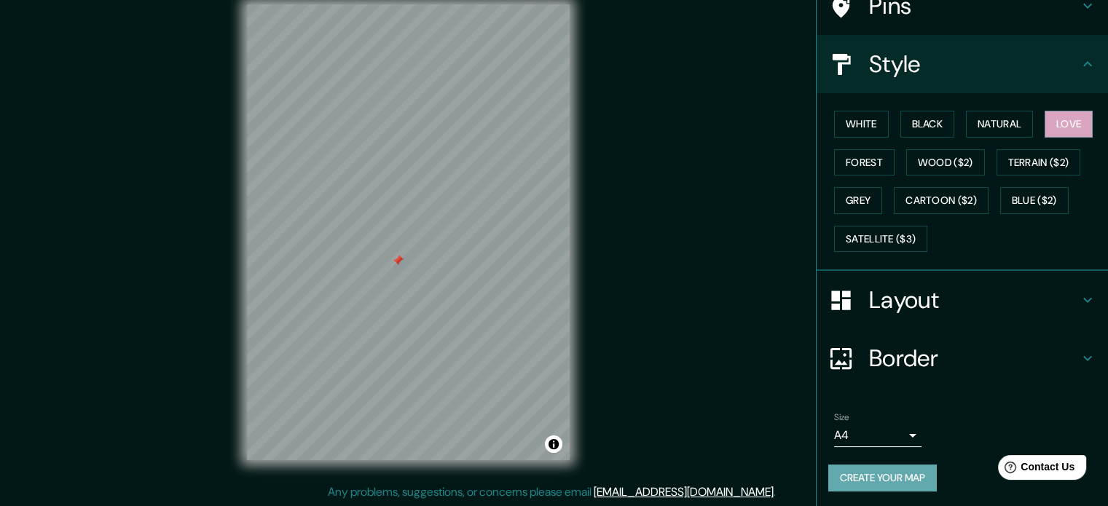
click at [871, 482] on button "Create your map" at bounding box center [882, 478] width 109 height 27
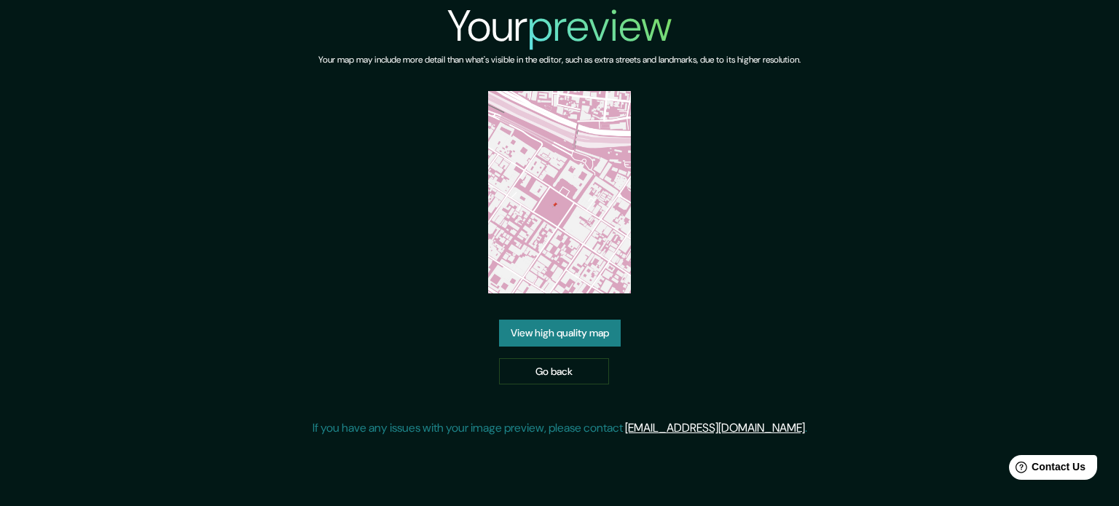
click at [785, 279] on div "Your preview Your map may include more detail than what's visible in the editor…" at bounding box center [559, 224] width 494 height 449
drag, startPoint x: 900, startPoint y: 253, endPoint x: 660, endPoint y: 33, distance: 326.2
click at [900, 253] on div "Your preview Your map may include more detail than what's visible in the editor…" at bounding box center [559, 224] width 1119 height 449
